Goal: Navigation & Orientation: Find specific page/section

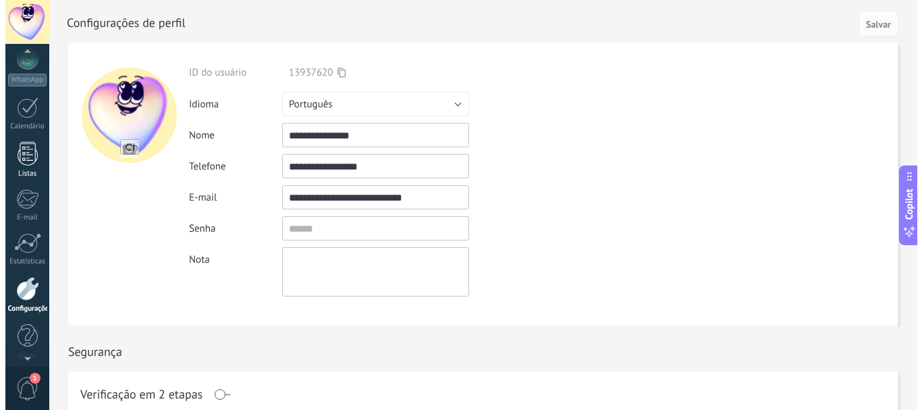
scroll to position [140, 0]
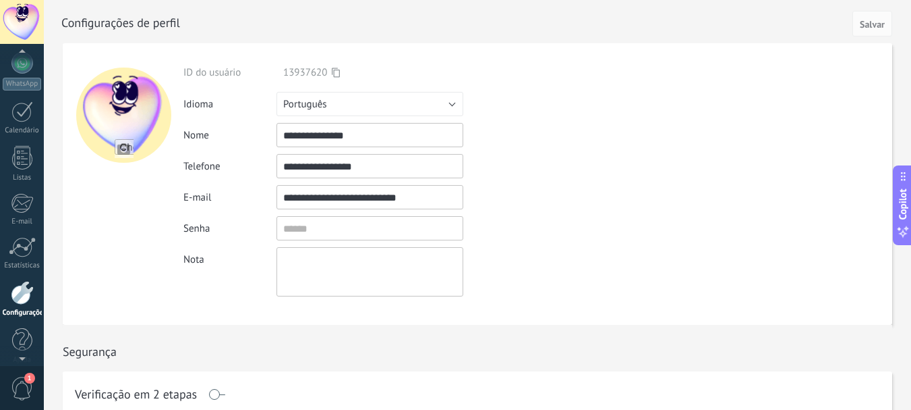
click at [32, 376] on span "1" at bounding box center [29, 377] width 11 height 11
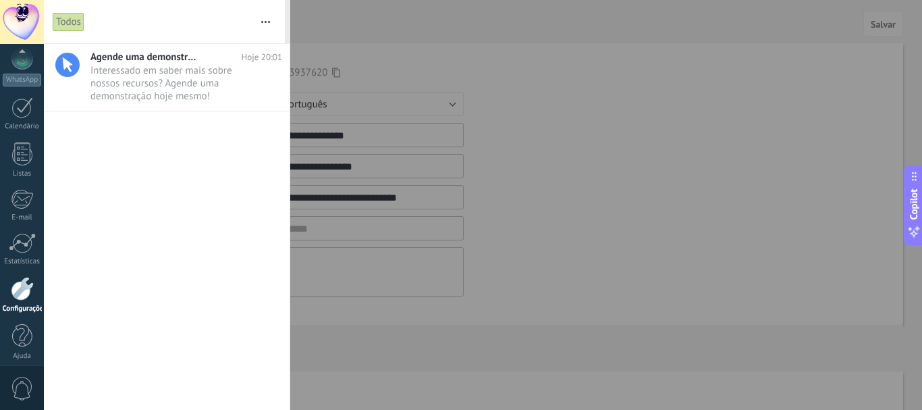
scroll to position [152, 0]
click at [346, 72] on div at bounding box center [461, 205] width 922 height 410
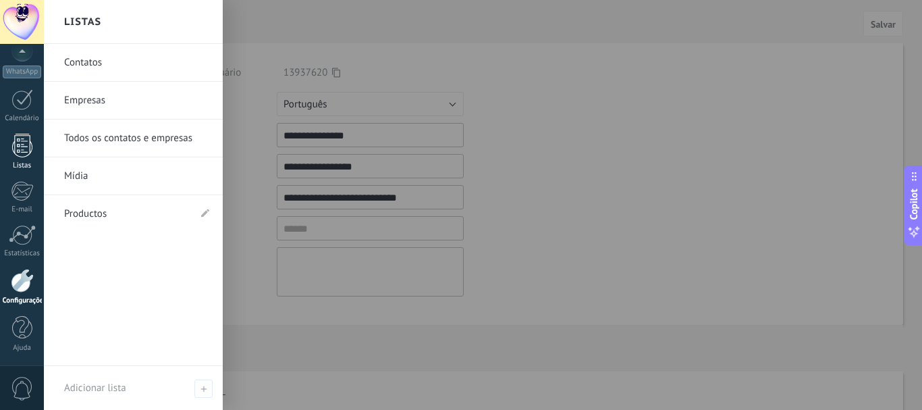
click at [20, 165] on div "Listas" at bounding box center [22, 165] width 39 height 9
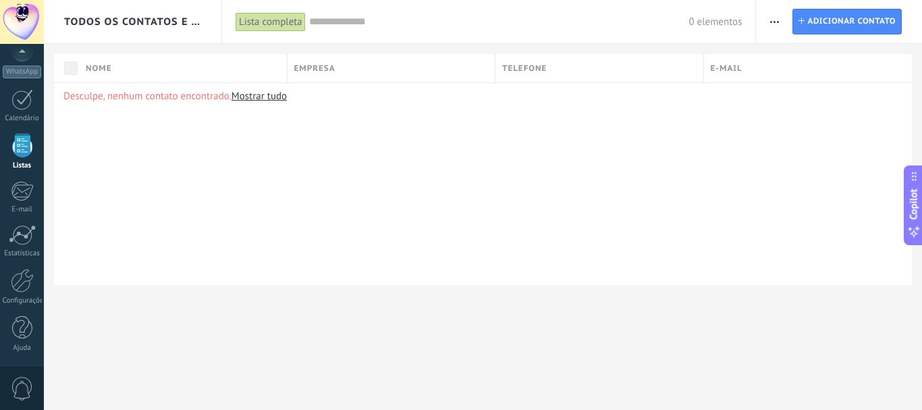
scroll to position [84, 0]
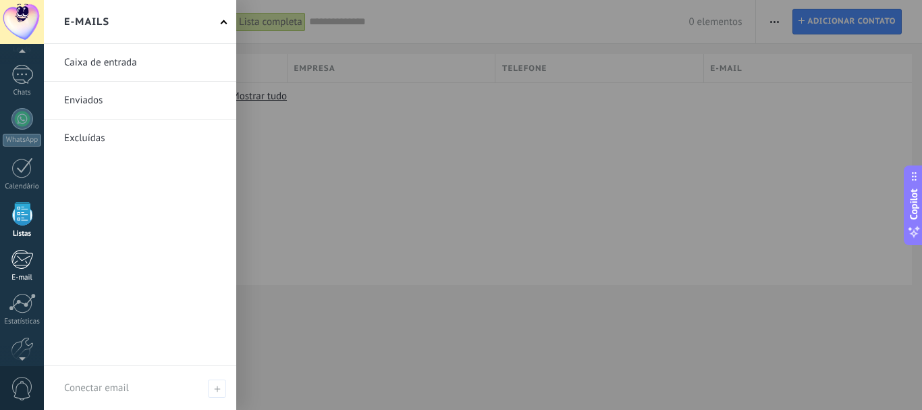
click at [25, 252] on div at bounding box center [22, 259] width 22 height 20
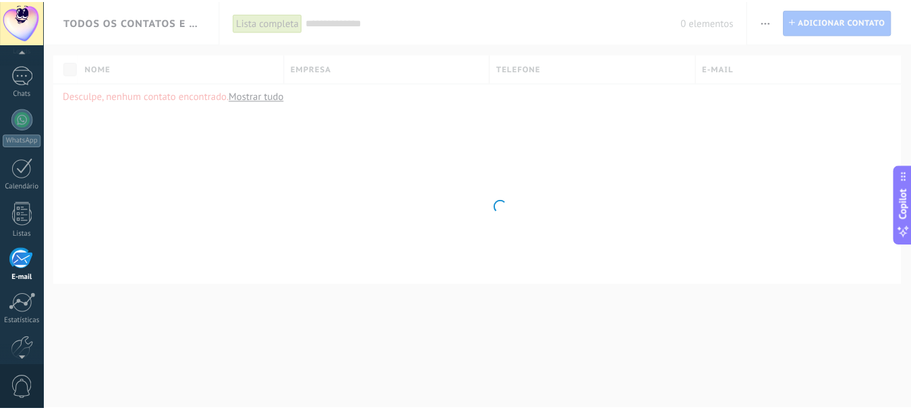
scroll to position [131, 0]
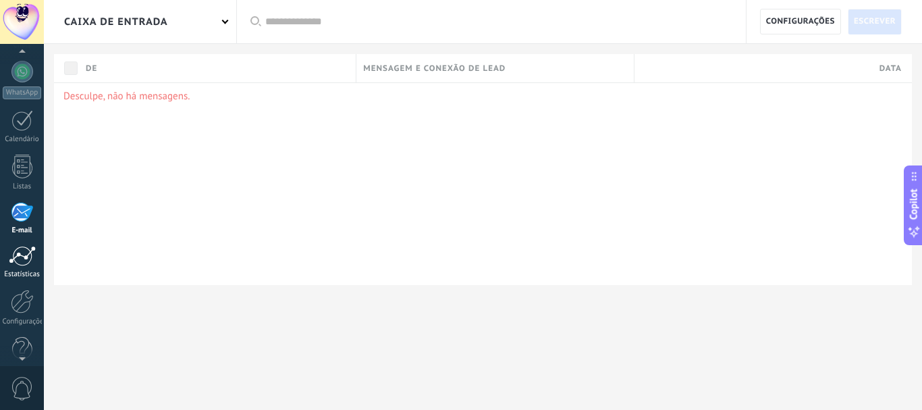
click at [22, 267] on link "Estatísticas" at bounding box center [22, 262] width 44 height 33
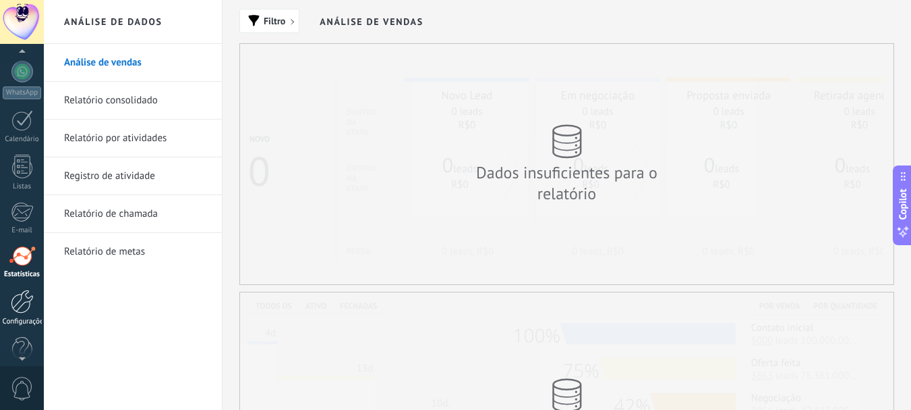
drag, startPoint x: 23, startPoint y: 285, endPoint x: 22, endPoint y: 296, distance: 10.2
click at [22, 296] on div "Painel Leads Chats WhatsApp Clientes" at bounding box center [22, 155] width 44 height 461
click at [22, 296] on div at bounding box center [22, 301] width 23 height 24
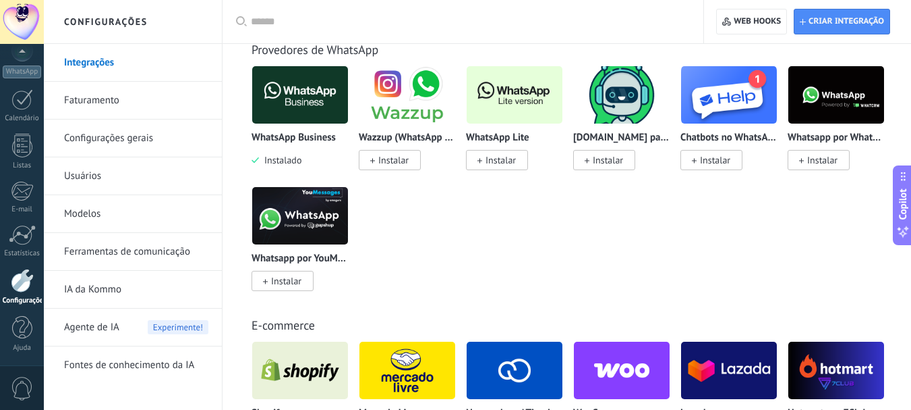
scroll to position [675, 0]
